Goal: Information Seeking & Learning: Learn about a topic

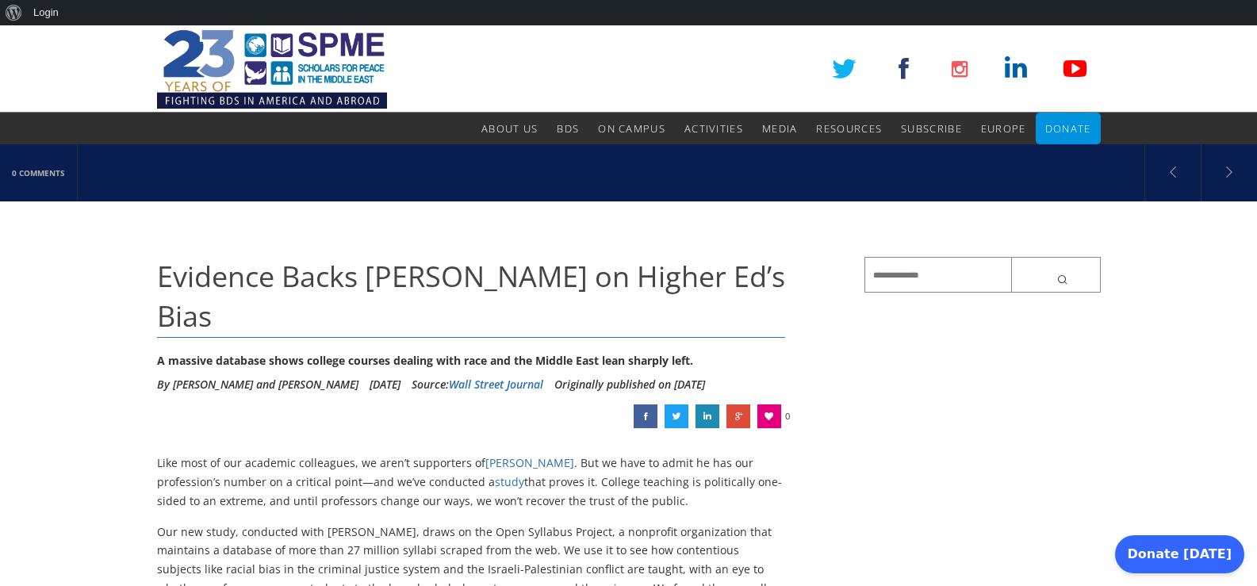
click at [418, 282] on span "Evidence Backs [PERSON_NAME] on Higher Ed’s Bias" at bounding box center [471, 296] width 628 height 78
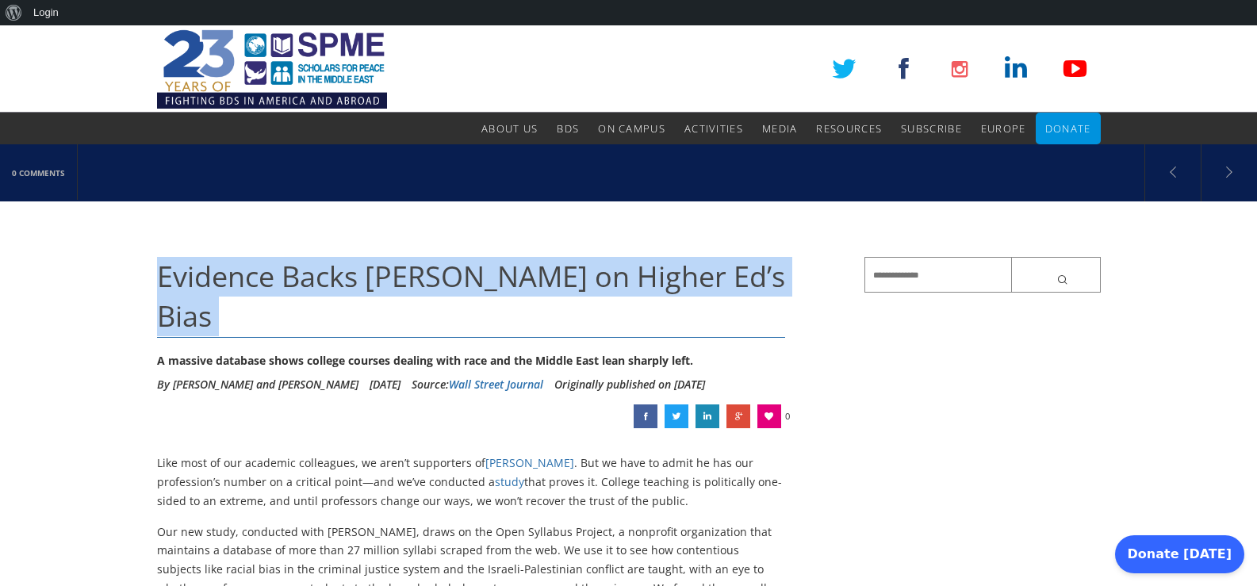
click at [418, 282] on span "Evidence Backs [PERSON_NAME] on Higher Ed’s Bias" at bounding box center [471, 296] width 628 height 78
copy div "Evidence Backs [PERSON_NAME] on Higher Ed’s Bias"
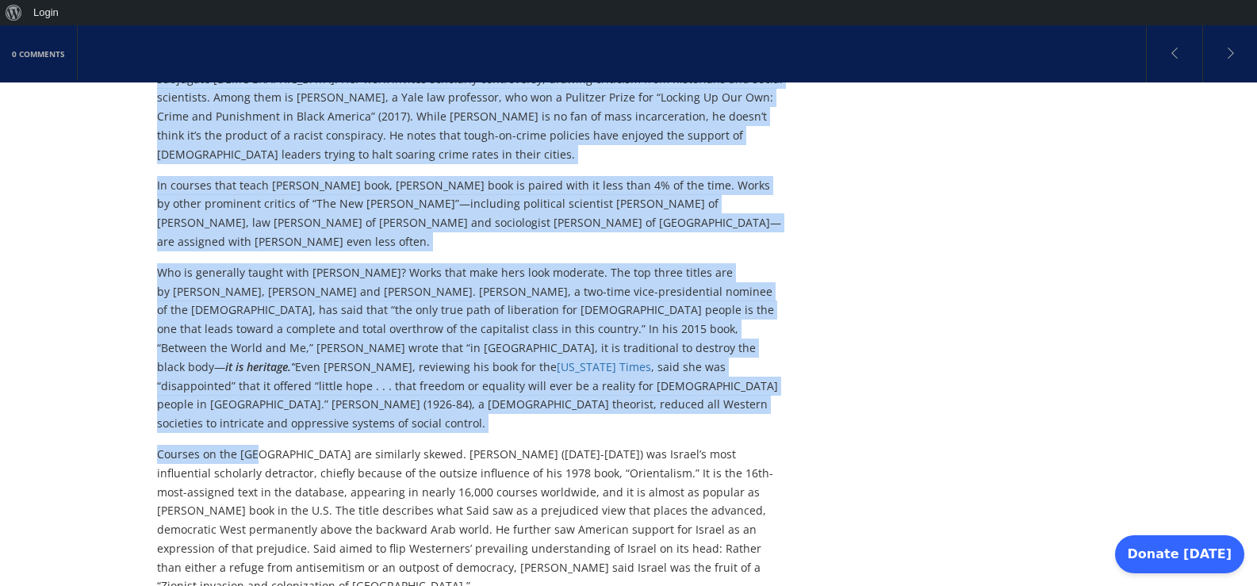
scroll to position [666, 0]
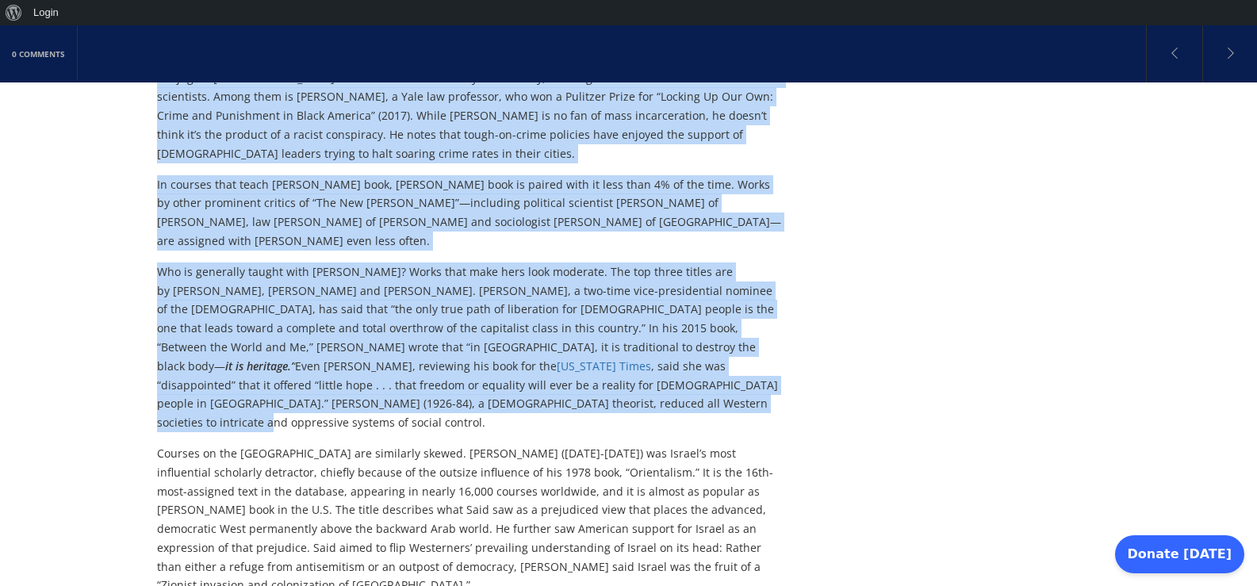
drag, startPoint x: 157, startPoint y: 231, endPoint x: 302, endPoint y: 342, distance: 183.1
click at [302, 342] on div "Like most of our academic colleagues, we aren’t supporters of [PERSON_NAME] . B…" at bounding box center [471, 556] width 629 height 1536
copy div "Lore ipsu do sit ametcons adipiscing, el sedd’e temporinci ut Labore Etdol . Ma…"
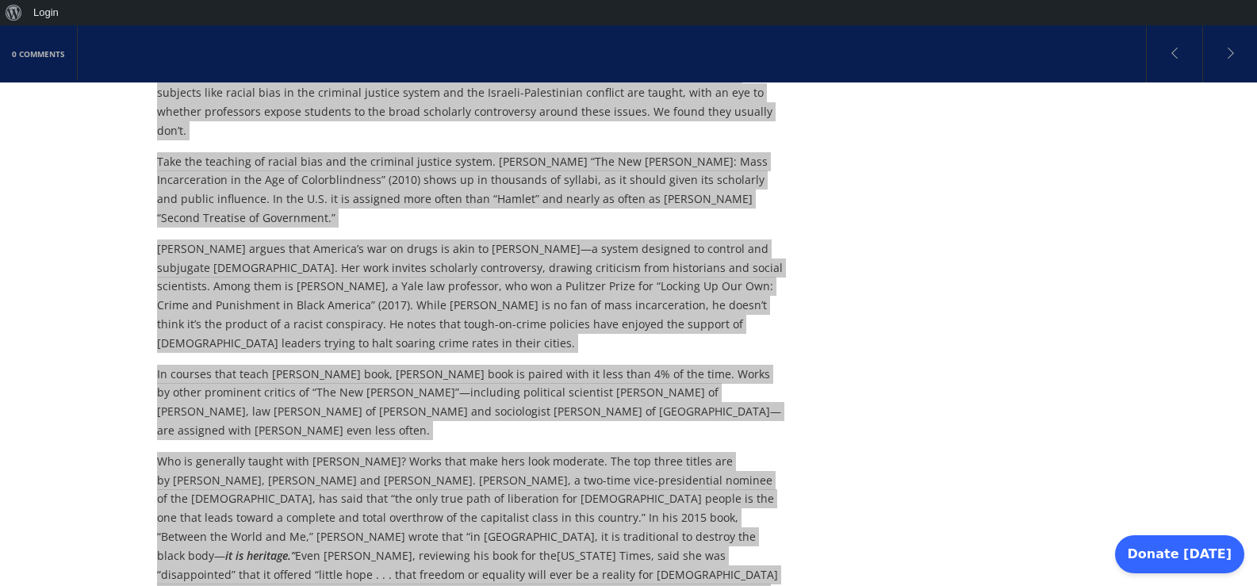
scroll to position [476, 0]
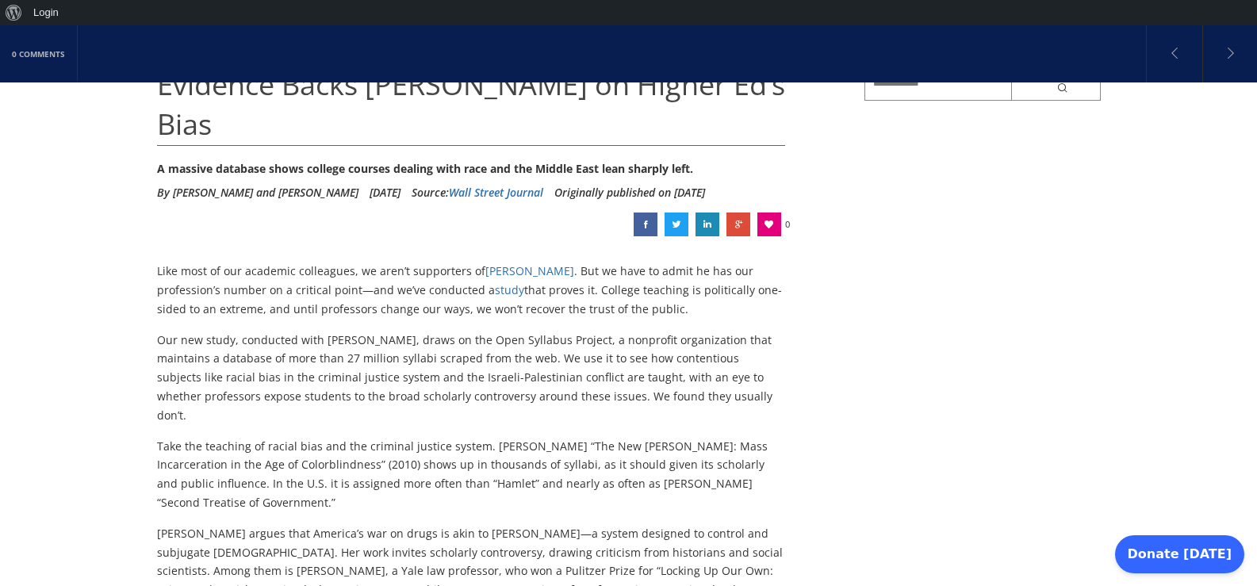
scroll to position [190, 0]
drag, startPoint x: 288, startPoint y: 270, endPoint x: 669, endPoint y: 265, distance: 381.4
click at [669, 265] on p "Like most of our academic colleagues, we aren’t supporters of [PERSON_NAME] . B…" at bounding box center [471, 291] width 629 height 56
copy p "until professors change our ways, we won’t recover the trust of the public."
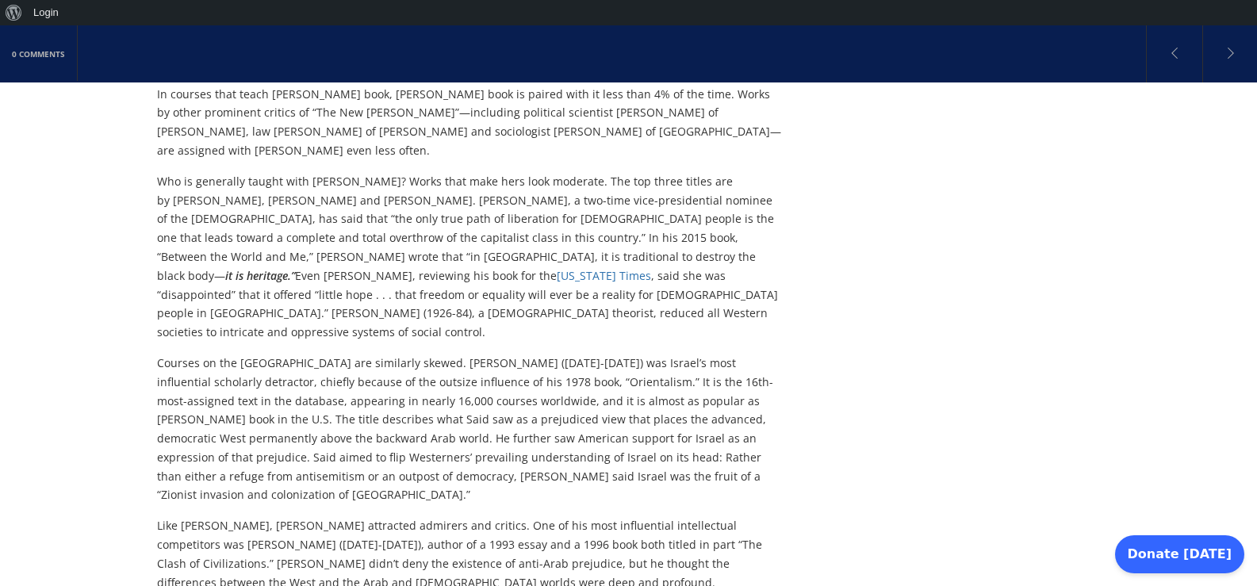
scroll to position [761, 0]
